Goal: Task Accomplishment & Management: Use online tool/utility

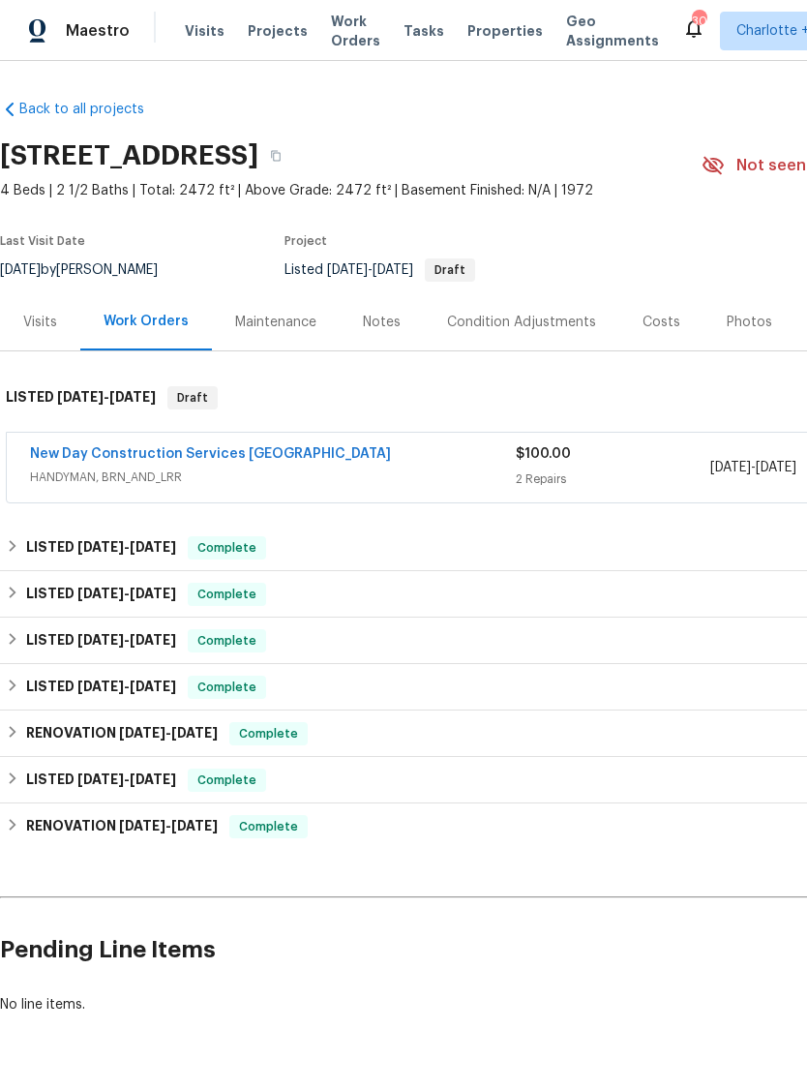
click at [97, 449] on link "New Day Construction Services [GEOGRAPHIC_DATA]" at bounding box center [210, 454] width 361 height 14
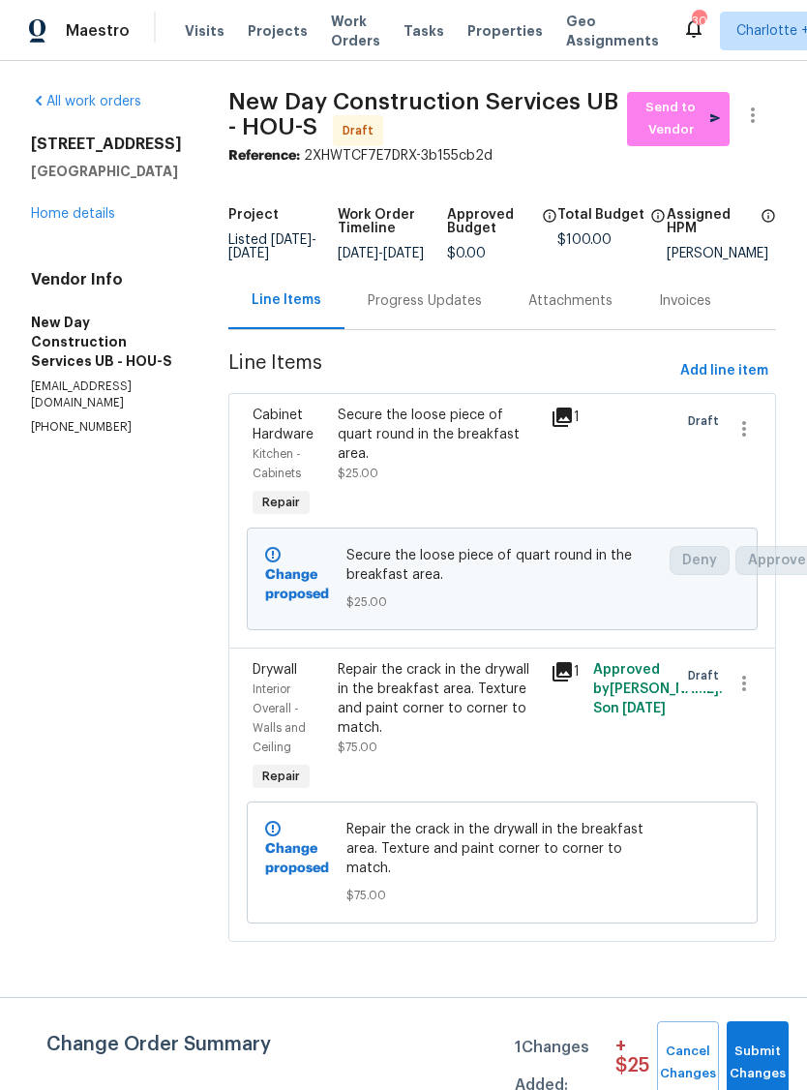
click at [574, 419] on icon at bounding box center [562, 417] width 23 height 23
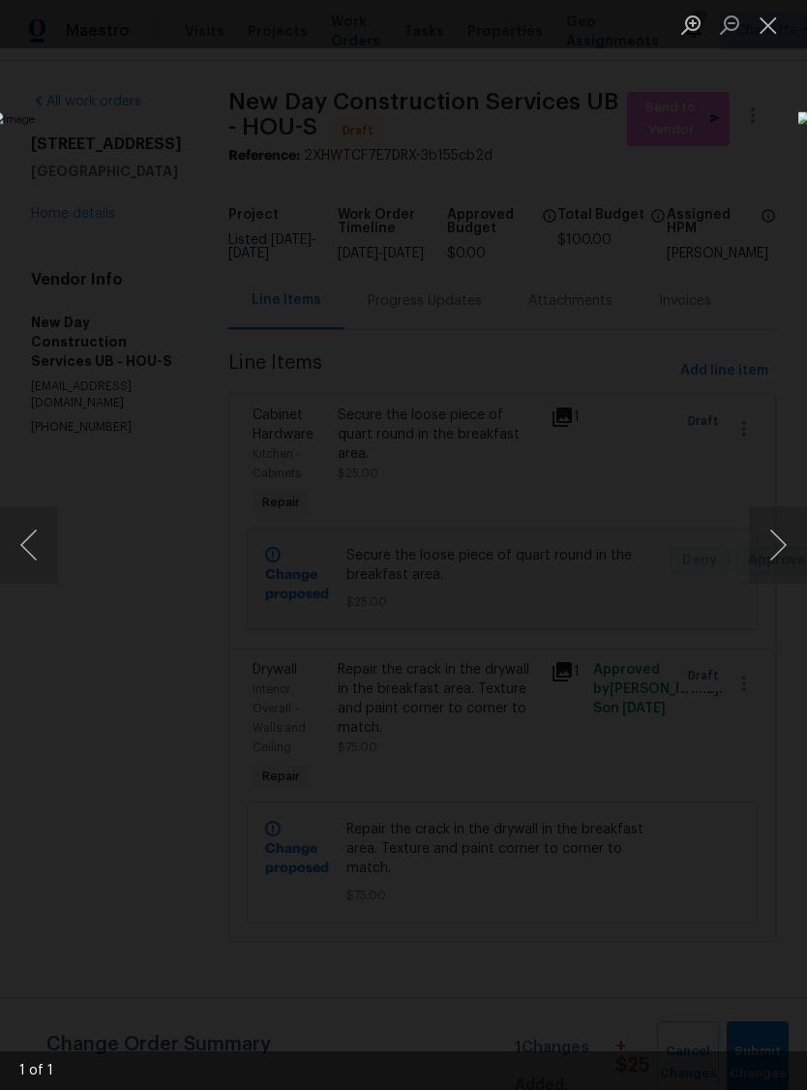
click at [767, 539] on button "Next image" at bounding box center [778, 544] width 58 height 77
click at [763, 535] on button "Next image" at bounding box center [778, 544] width 58 height 77
click at [774, 535] on button "Next image" at bounding box center [778, 544] width 58 height 77
click at [771, 521] on button "Next image" at bounding box center [778, 544] width 58 height 77
click at [761, 17] on button "Close lightbox" at bounding box center [768, 25] width 39 height 34
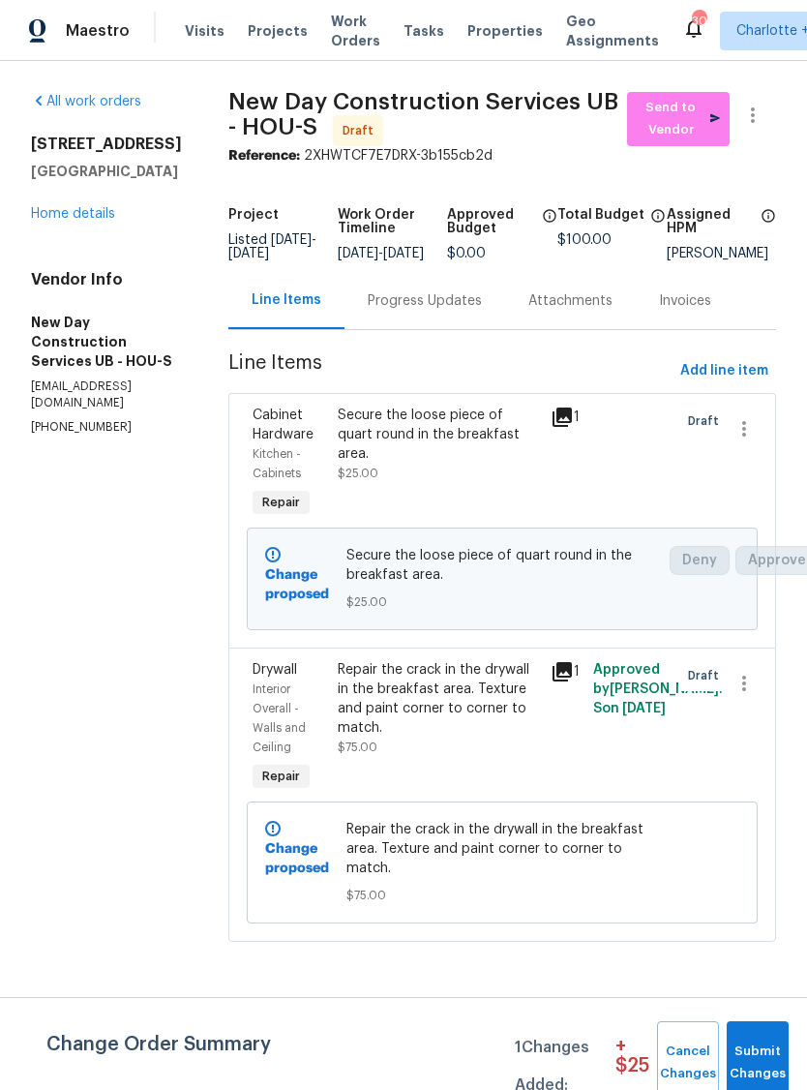
click at [461, 737] on div "Repair the crack in the drywall in the breakfast area. Texture and paint corner…" at bounding box center [438, 698] width 201 height 77
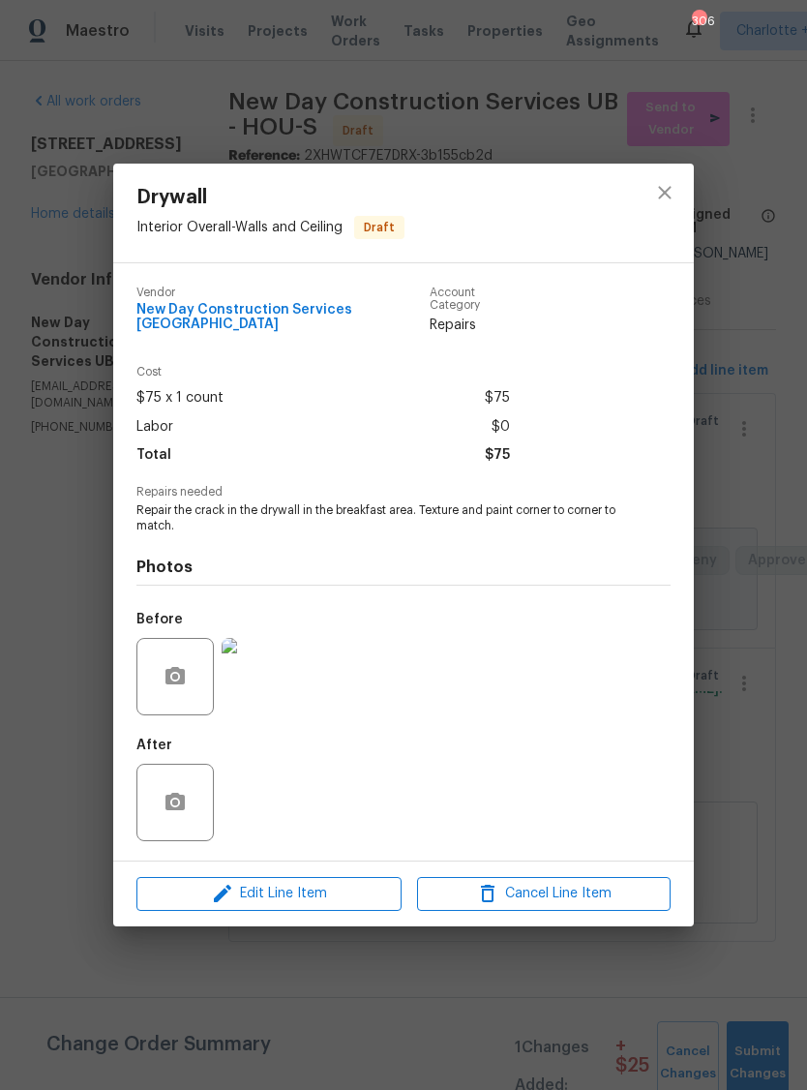
click at [257, 679] on img at bounding box center [260, 676] width 77 height 77
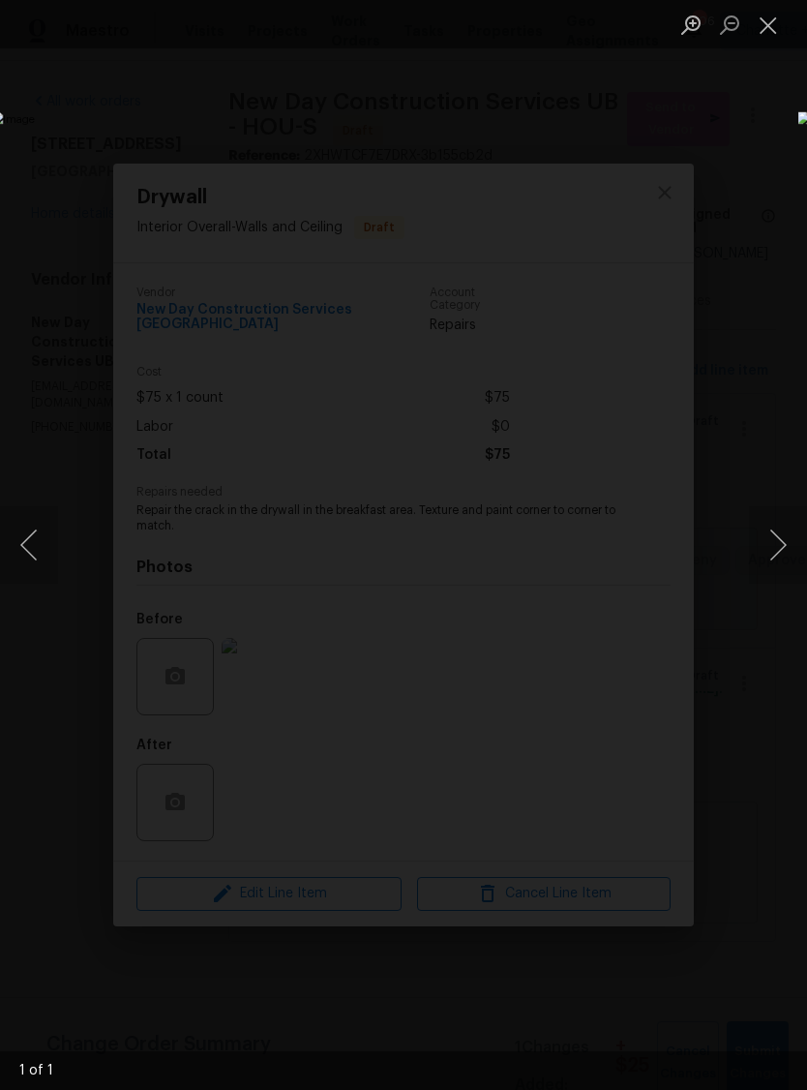
click at [771, 546] on button "Next image" at bounding box center [778, 544] width 58 height 77
click at [767, 542] on button "Next image" at bounding box center [778, 544] width 58 height 77
click at [754, 27] on button "Close lightbox" at bounding box center [768, 25] width 39 height 34
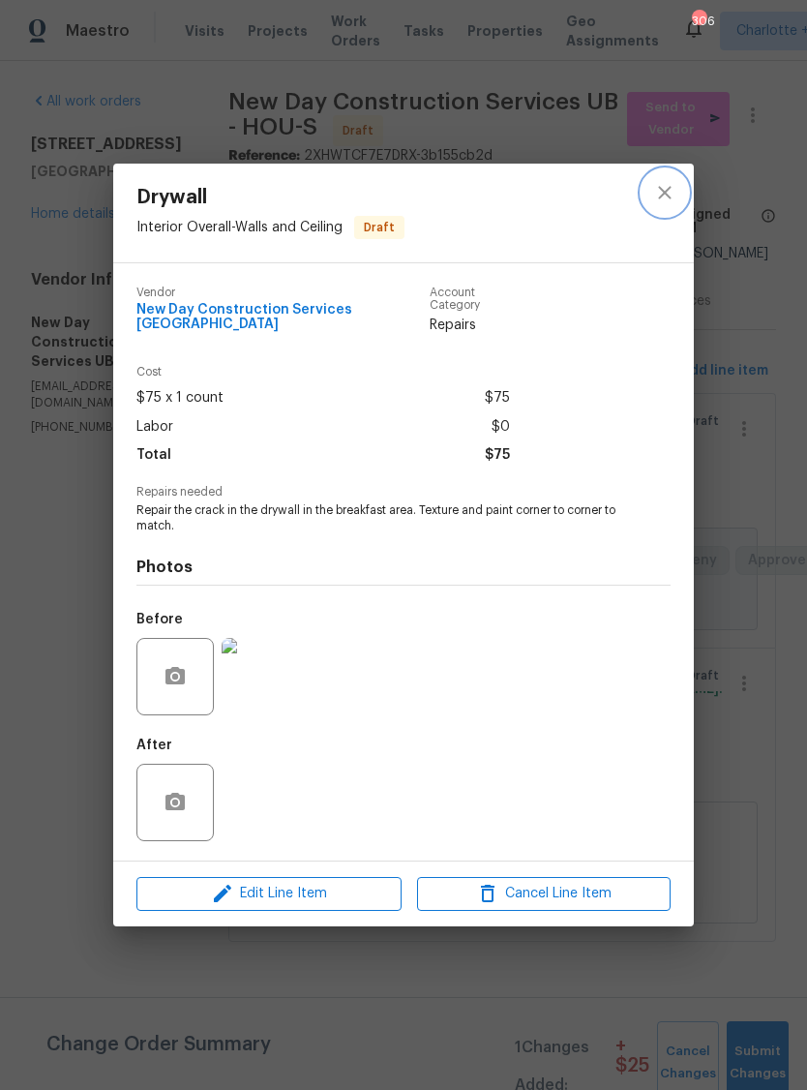
click at [666, 216] on button "close" at bounding box center [665, 192] width 46 height 46
